Goal: Transaction & Acquisition: Purchase product/service

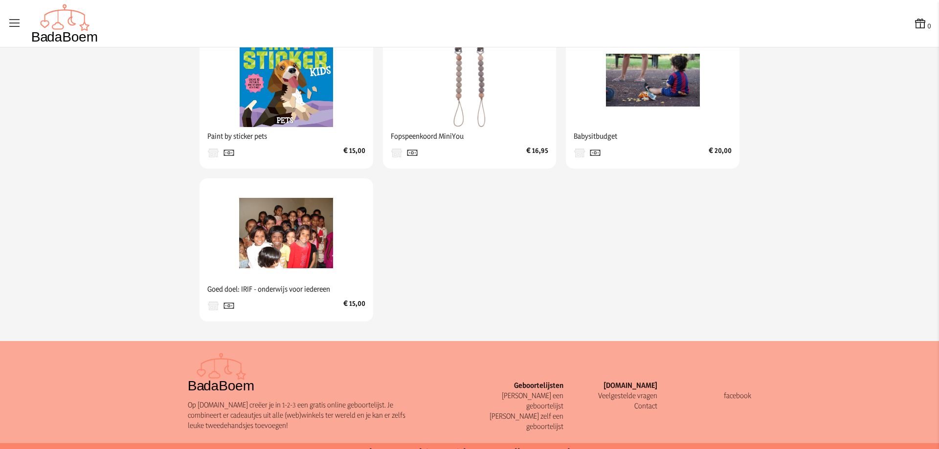
scroll to position [550, 0]
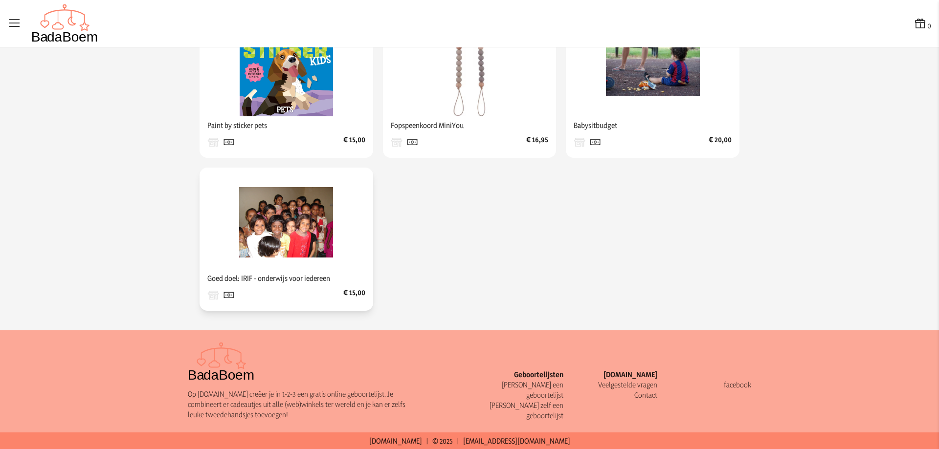
click at [277, 228] on img at bounding box center [286, 223] width 94 height 94
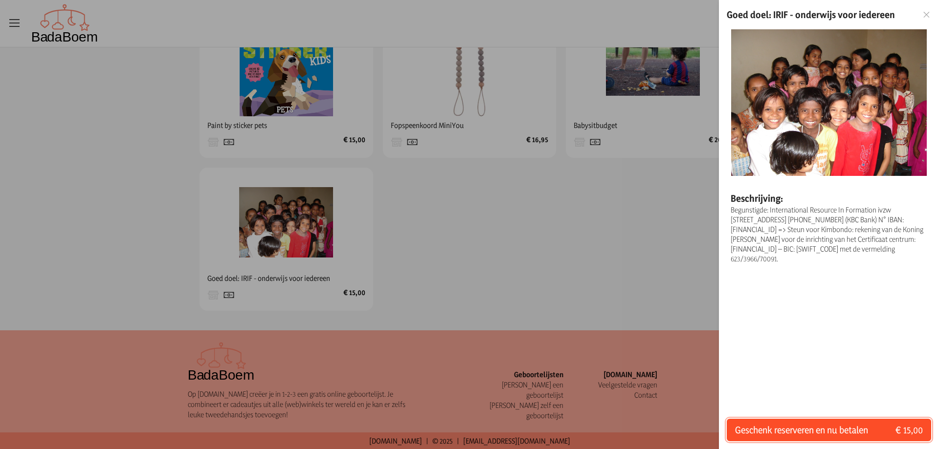
click at [792, 428] on span "Geschenk reserveren en nu betalen" at bounding box center [801, 430] width 133 height 14
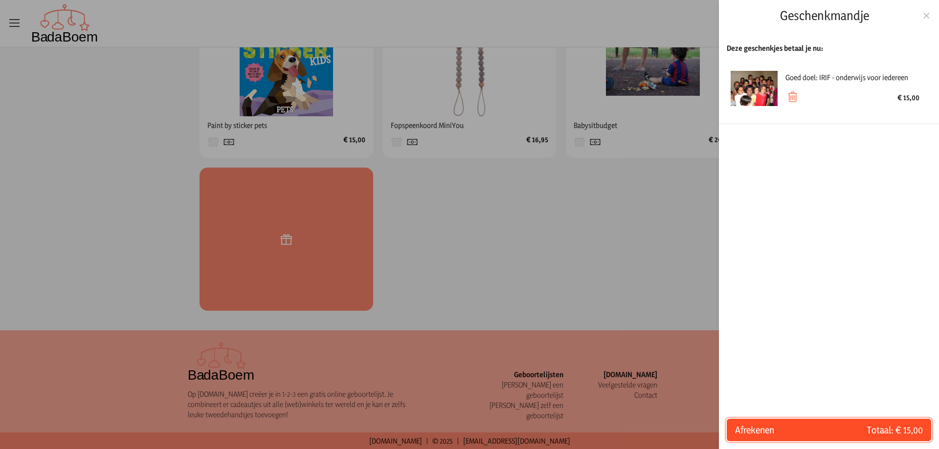
click at [851, 430] on span "Totaal: € 15,00" at bounding box center [876, 430] width 94 height 14
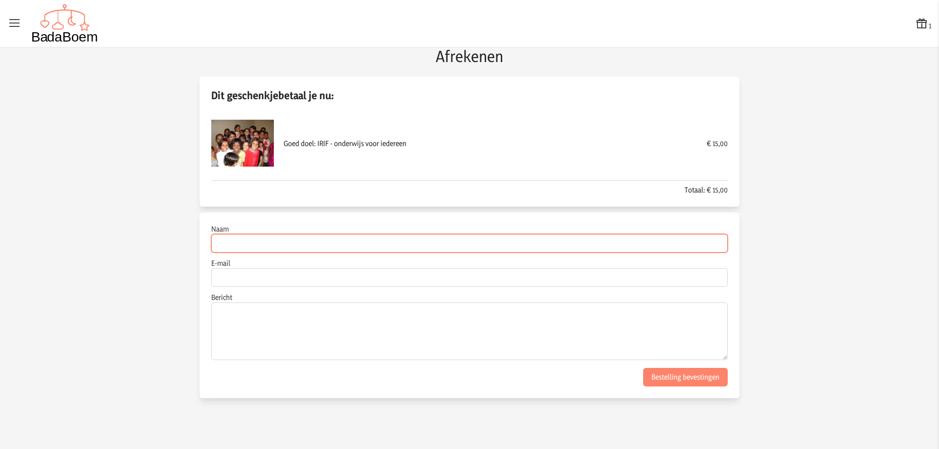
click at [302, 247] on input "Naam" at bounding box center [469, 243] width 516 height 19
type input "[PERSON_NAME]"
type input "[EMAIL_ADDRESS][DOMAIN_NAME]"
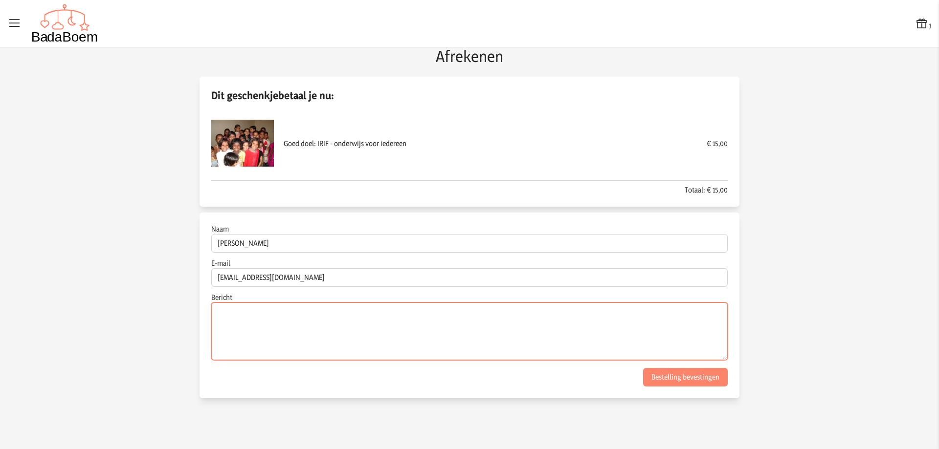
click at [279, 323] on textarea "Bericht" at bounding box center [469, 332] width 516 height 58
click at [314, 326] on textarea "Bericht" at bounding box center [469, 332] width 516 height 58
paste textarea "Een kleine knipoog... En nogmaals mijn felicitaties voor de komst van [PERSON_N…"
click at [468, 322] on textarea "Een kleine knipoog... En nogmaals mijn felicitaties voor de komst van [PERSON_N…" at bounding box center [469, 332] width 516 height 58
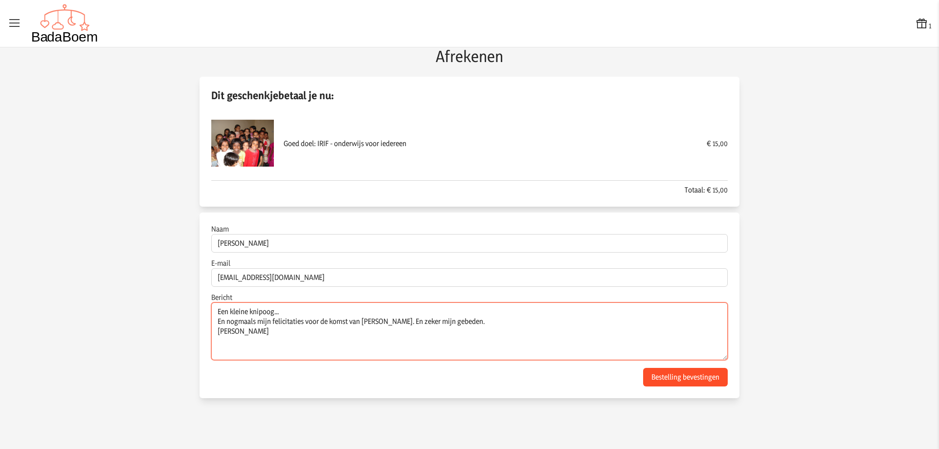
type textarea "Een kleine knipoog... En nogmaals mijn felicitaties voor de komst van [PERSON_N…"
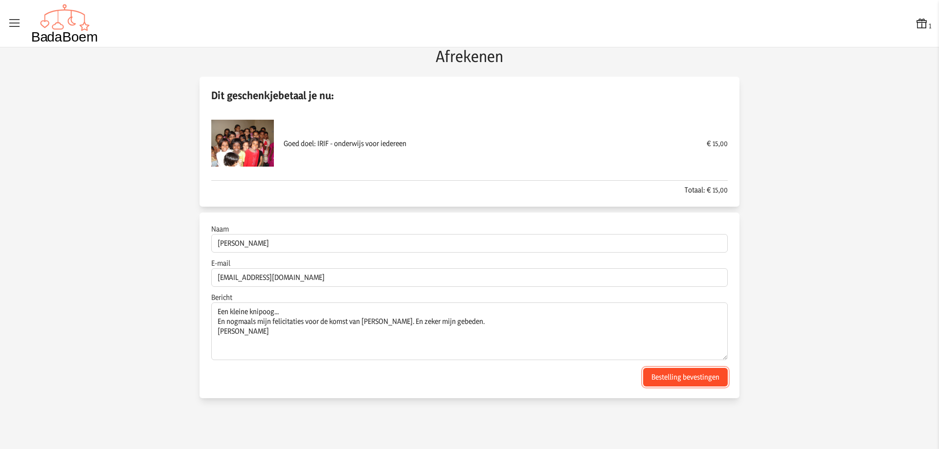
click at [669, 375] on button "Bestelling bevestingen" at bounding box center [685, 377] width 85 height 19
